Goal: Information Seeking & Learning: Learn about a topic

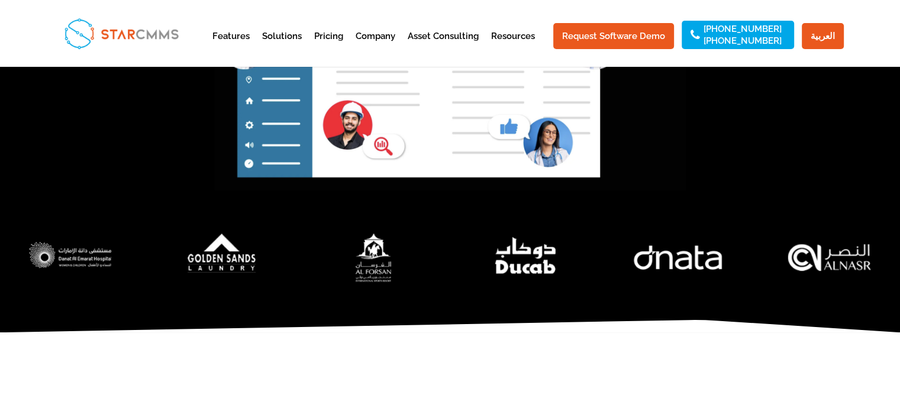
scroll to position [769, 0]
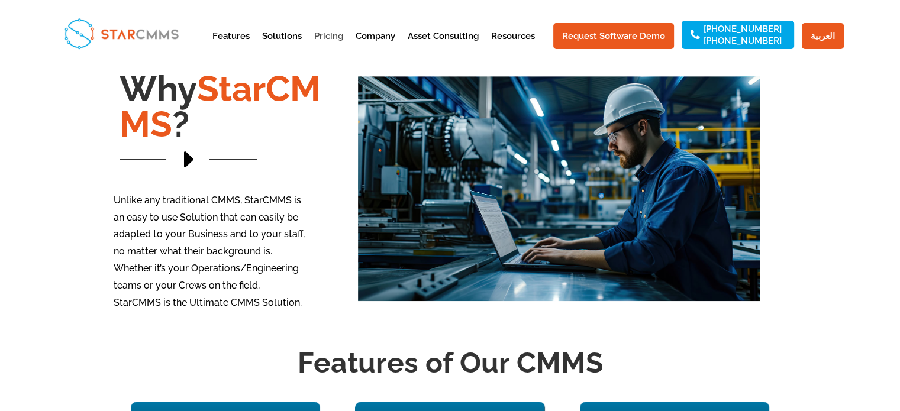
click at [338, 35] on link "Pricing" at bounding box center [328, 46] width 29 height 29
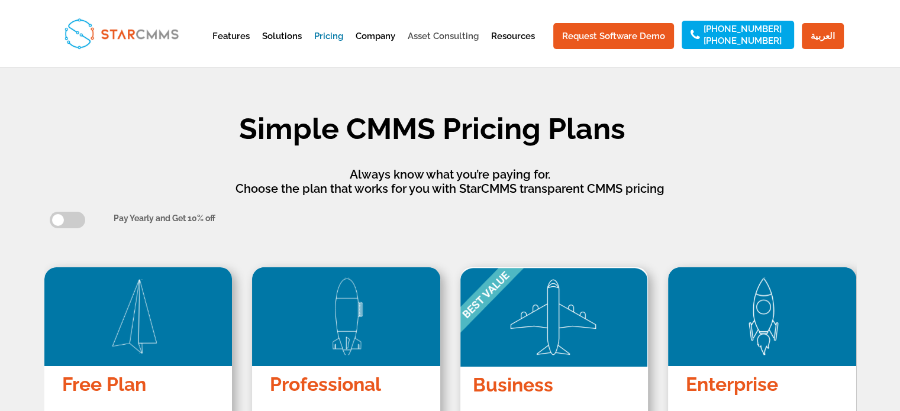
click at [444, 35] on link "Asset Consulting" at bounding box center [443, 46] width 71 height 29
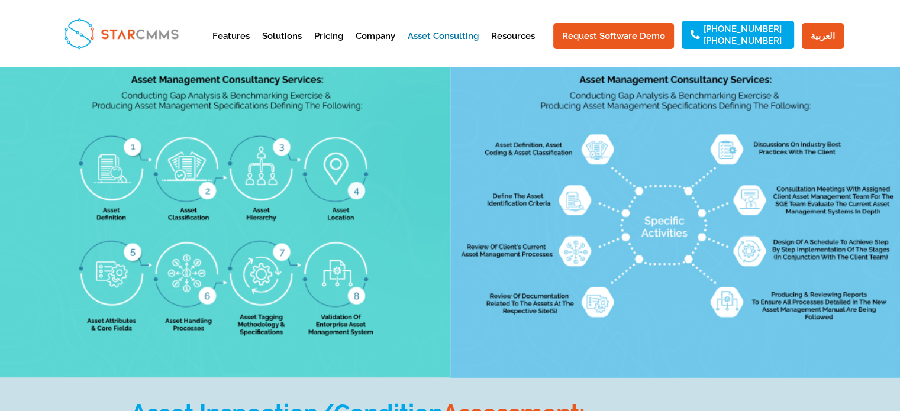
scroll to position [1243, 0]
